Goal: Use online tool/utility: Utilize a website feature to perform a specific function

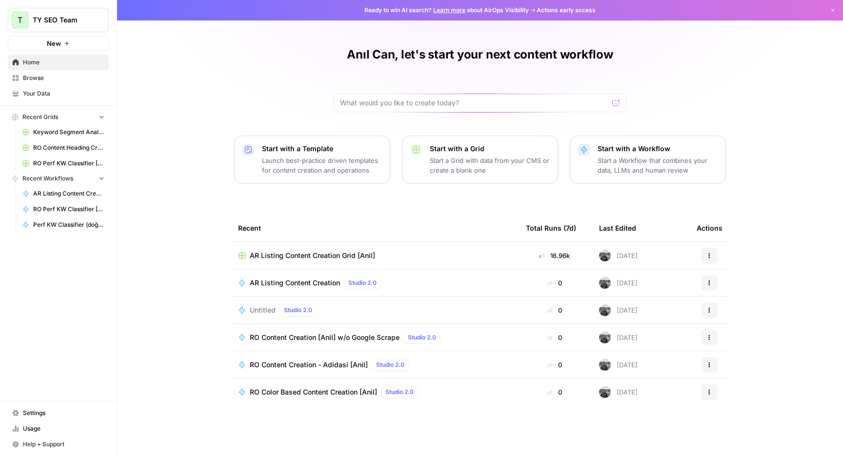
click at [69, 84] on link "Browse" at bounding box center [58, 78] width 101 height 16
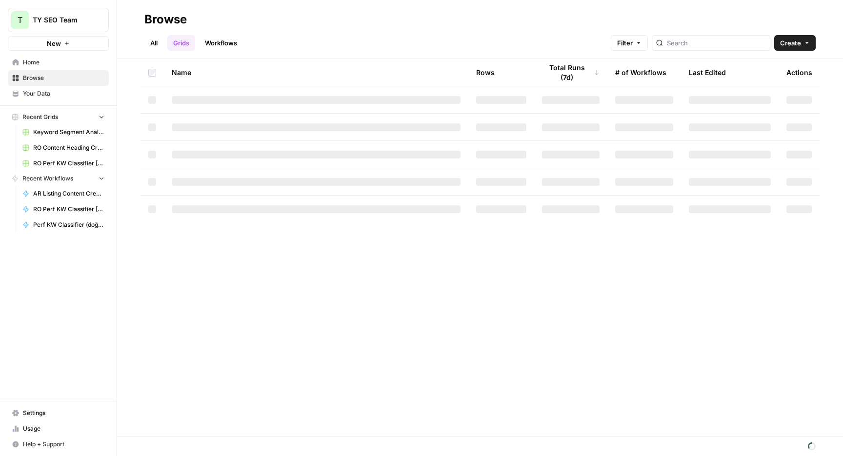
click at [74, 80] on span "Browse" at bounding box center [63, 78] width 81 height 9
click at [712, 46] on input "search" at bounding box center [716, 43] width 99 height 10
type input "ro"
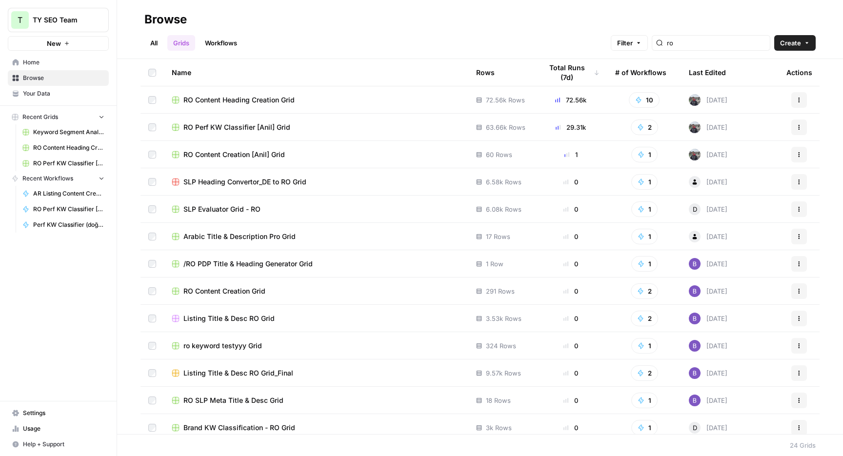
click at [251, 130] on span "RO Perf KW Classifier [Anil] Grid" at bounding box center [236, 127] width 107 height 10
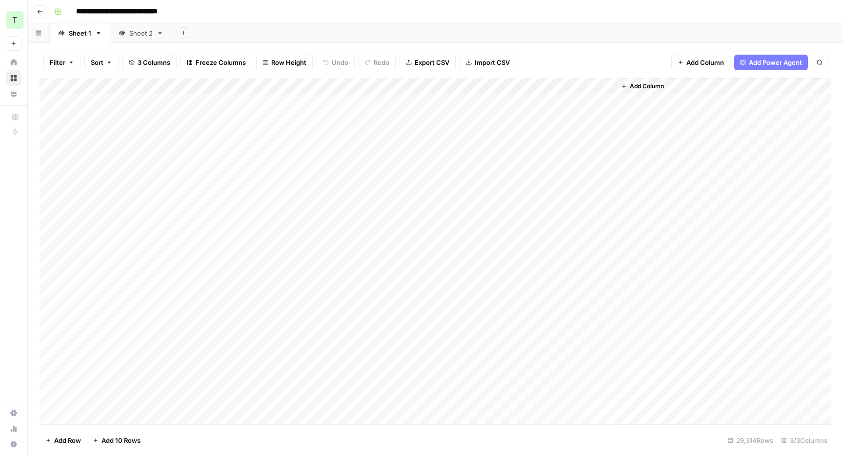
click at [138, 31] on div "Sheet 2" at bounding box center [140, 33] width 23 height 10
click at [335, 88] on div "Add Column" at bounding box center [436, 251] width 792 height 346
click at [375, 114] on button "All Rows" at bounding box center [372, 109] width 73 height 14
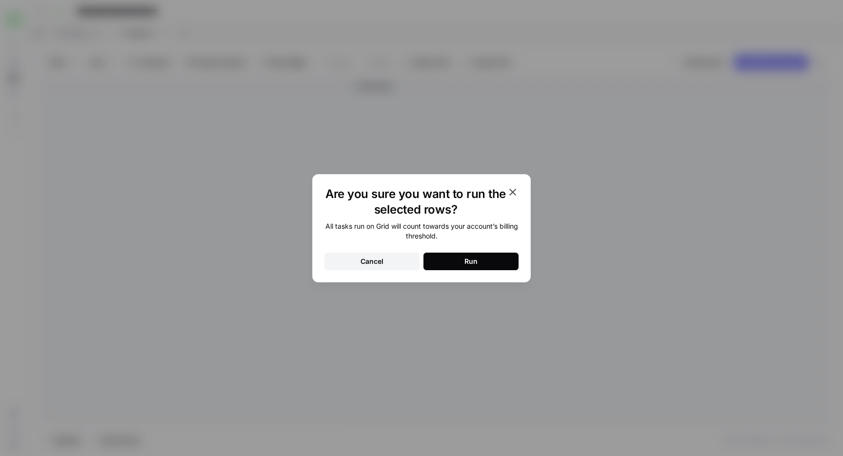
click at [457, 252] on div "All tasks run on Grid will count towards your account’s billing threshold. Canc…" at bounding box center [421, 245] width 194 height 49
click at [457, 257] on button "Run" at bounding box center [470, 262] width 95 height 18
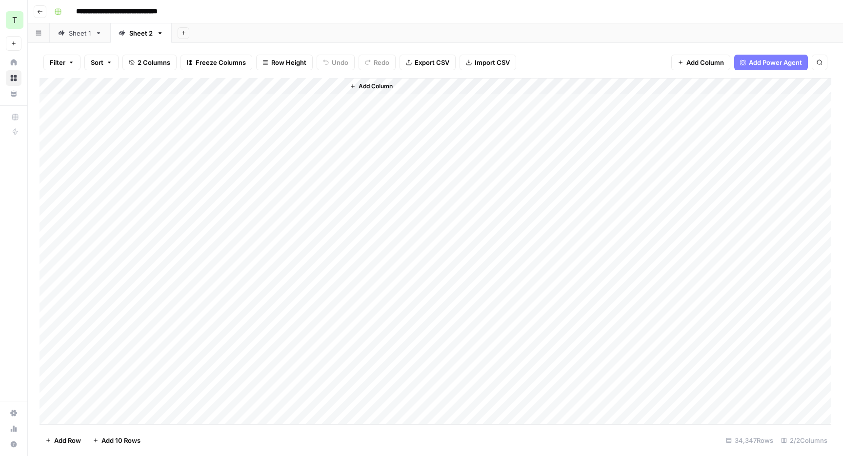
click at [411, 34] on div "Add Sheet" at bounding box center [507, 33] width 671 height 20
